Goal: Download file/media

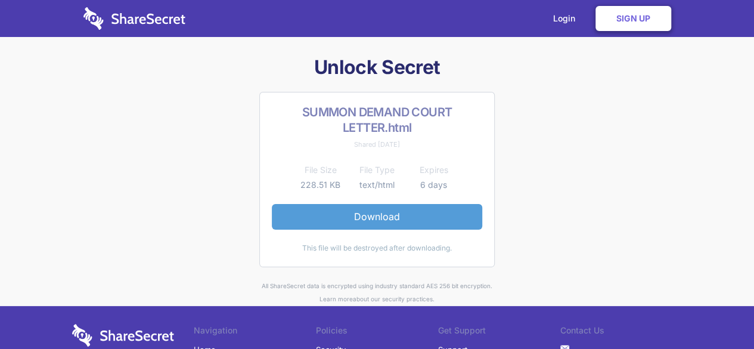
click at [373, 216] on link "Download" at bounding box center [377, 216] width 210 height 25
click at [410, 223] on link "Download" at bounding box center [377, 216] width 210 height 25
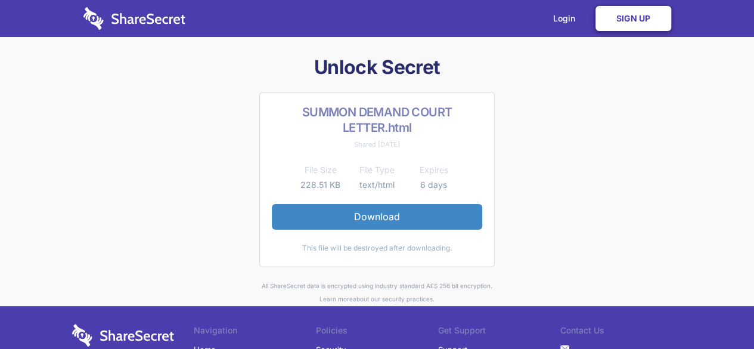
click at [632, 20] on link "Sign Up" at bounding box center [633, 18] width 76 height 25
